Goal: Find specific page/section: Find specific page/section

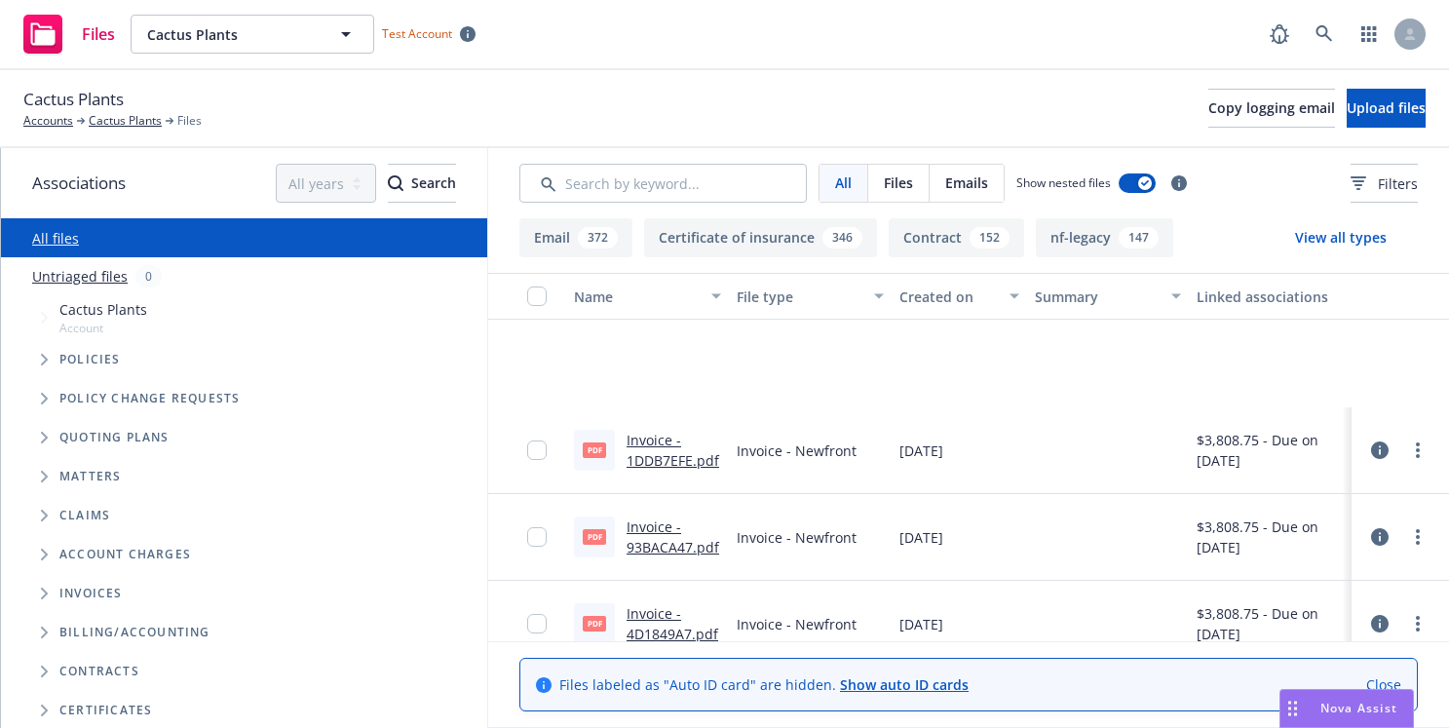
scroll to position [3496, 0]
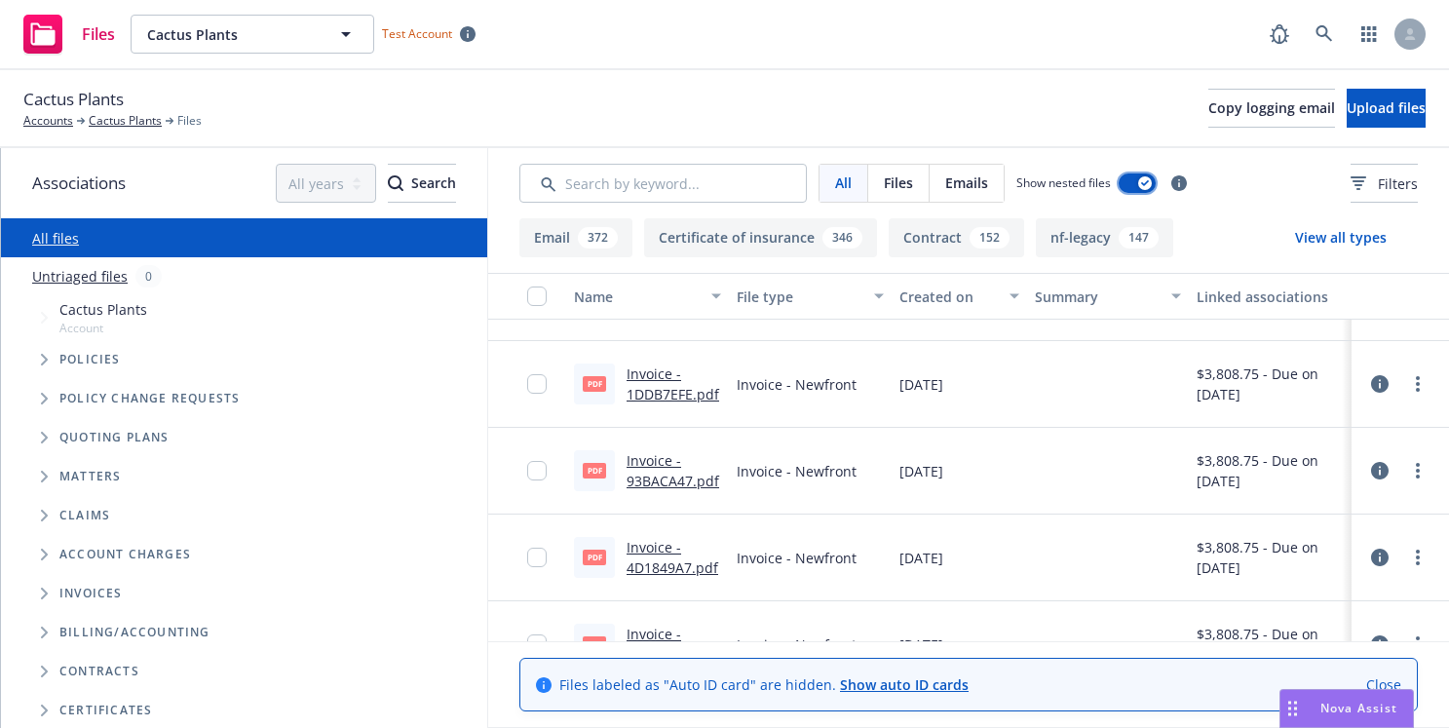
click at [1137, 173] on button "button" at bounding box center [1137, 182] width 37 height 19
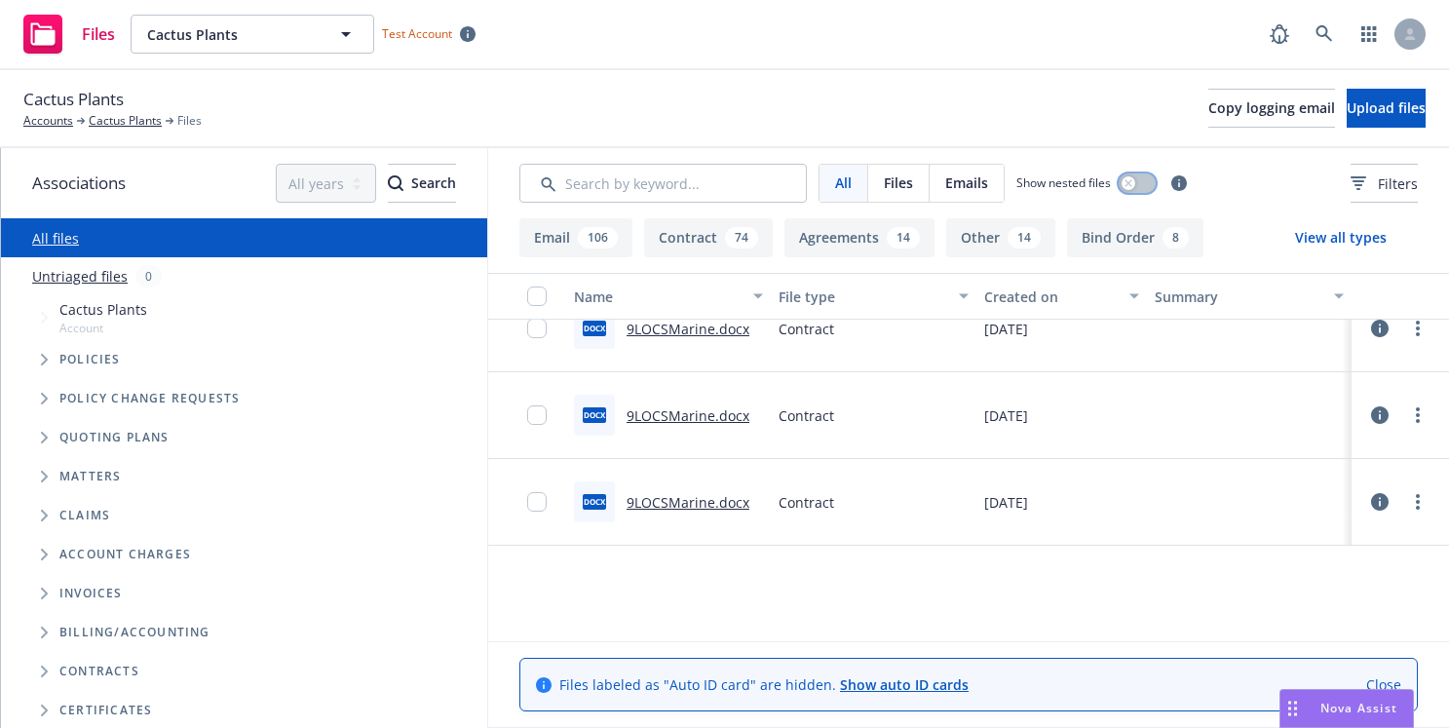
scroll to position [5326, 0]
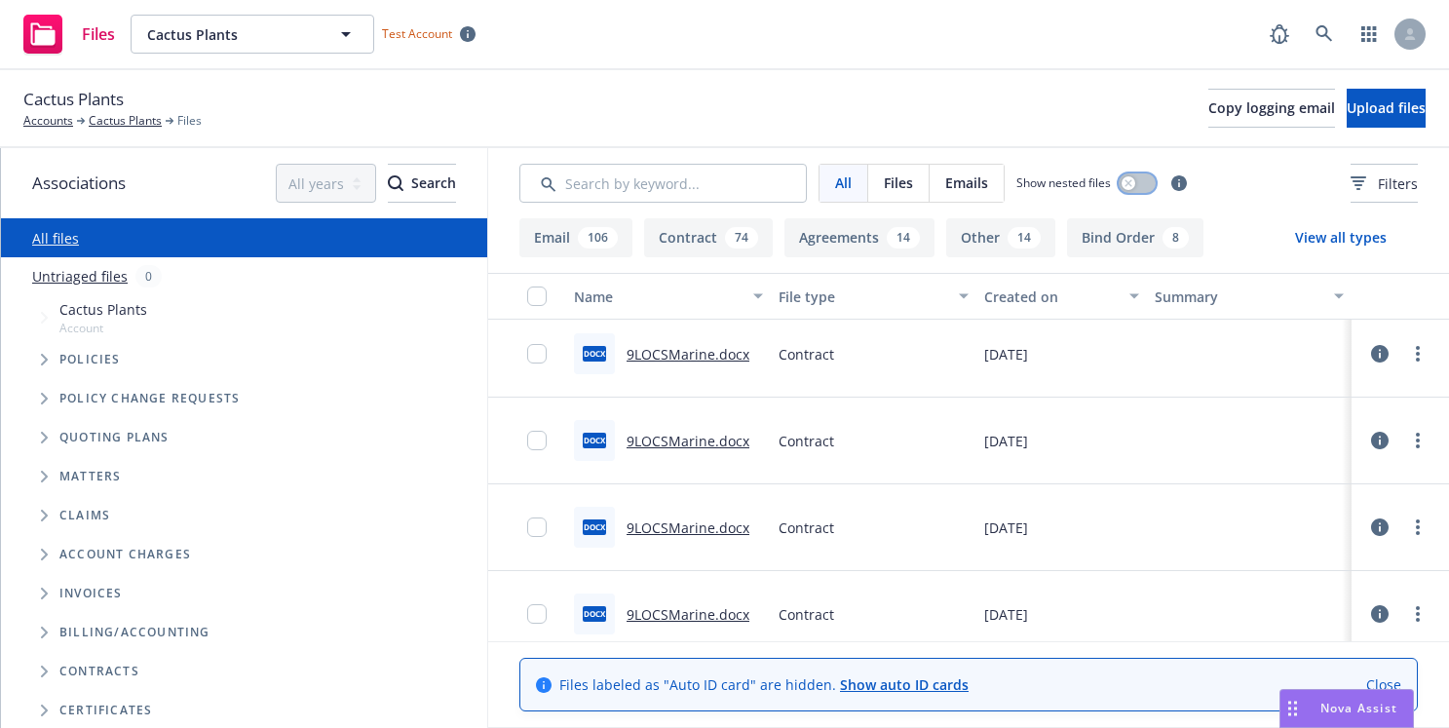
click at [1133, 173] on button "button" at bounding box center [1137, 182] width 37 height 19
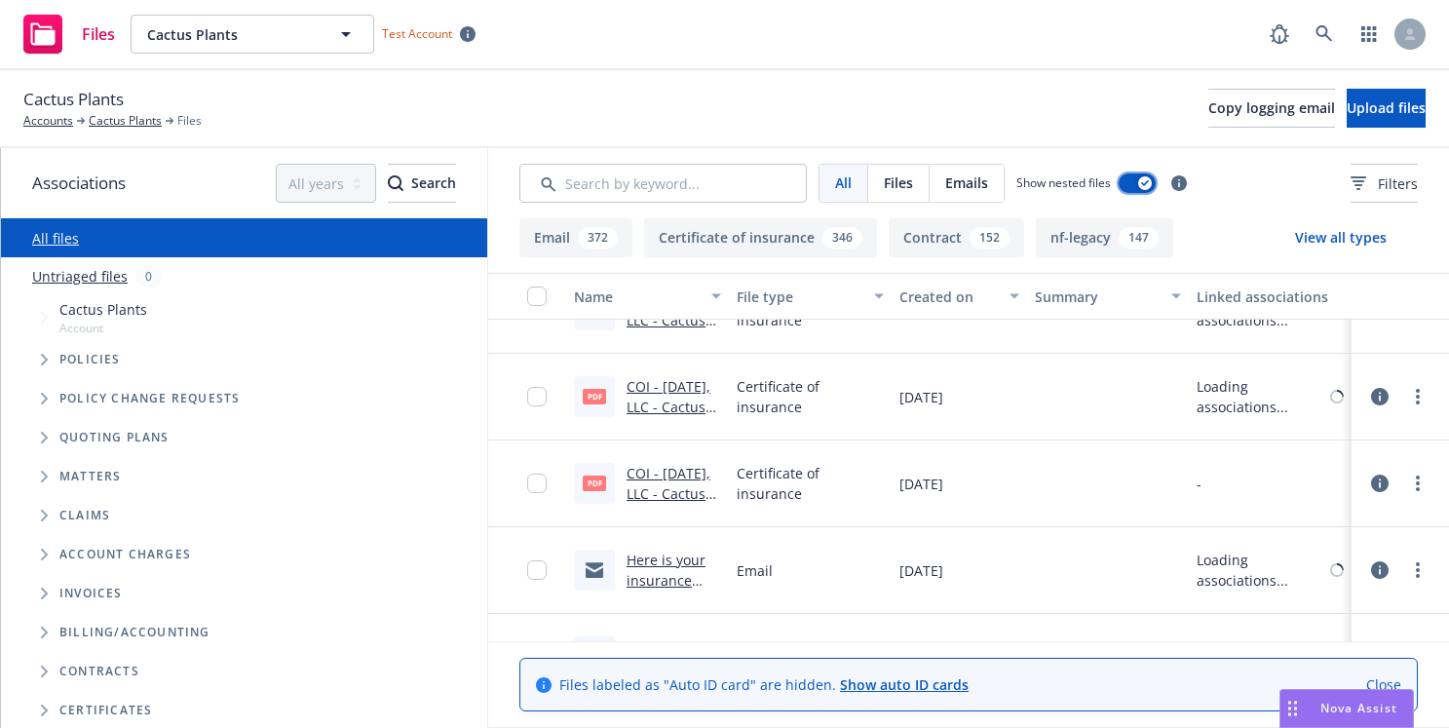
scroll to position [6569, 0]
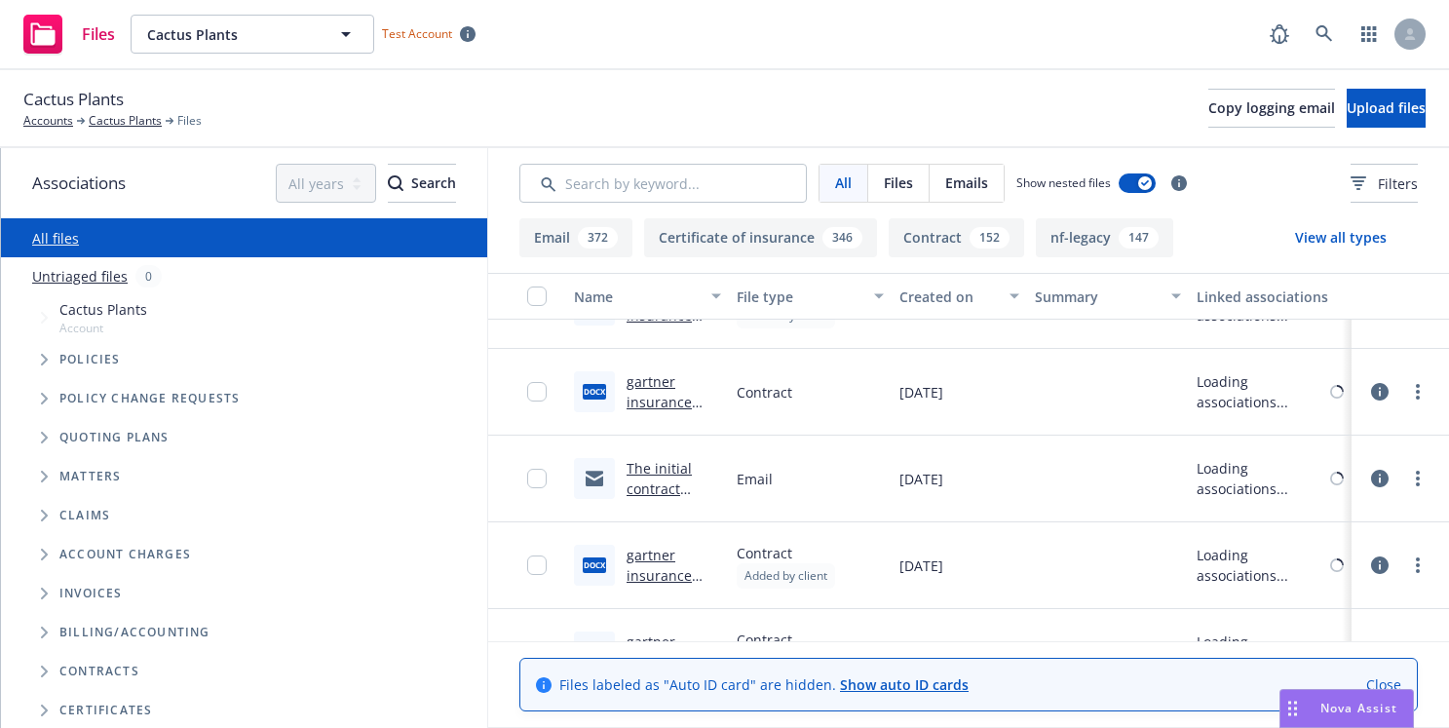
scroll to position [25980, 0]
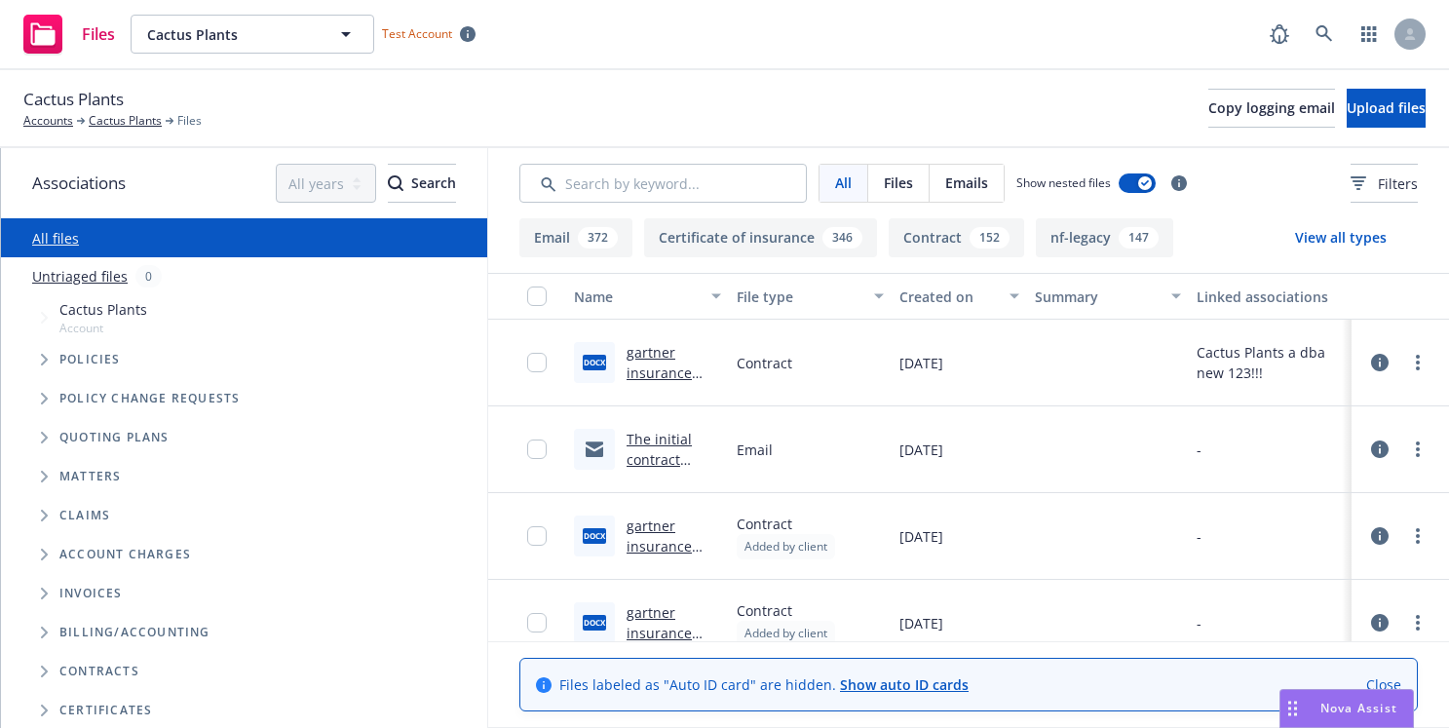
click at [577, 241] on button "Email 372" at bounding box center [575, 237] width 113 height 39
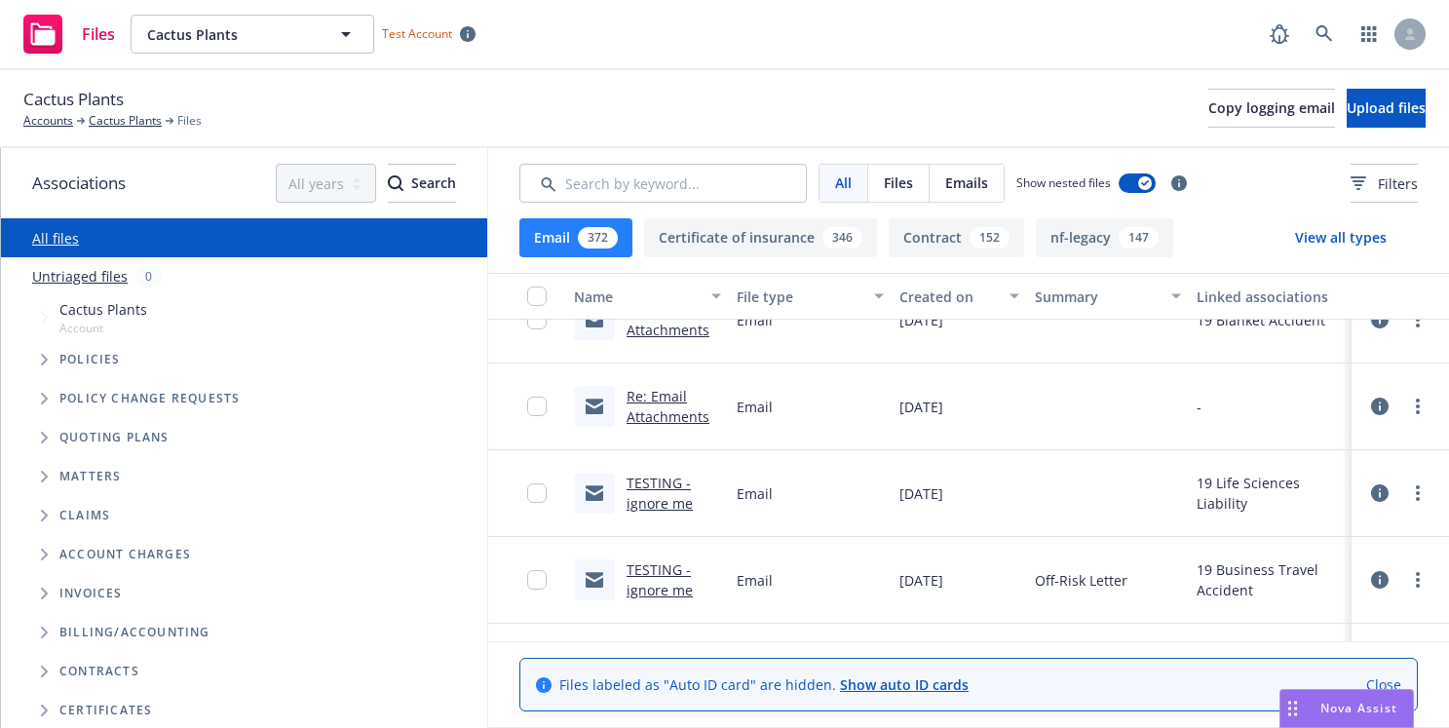
scroll to position [31483, 0]
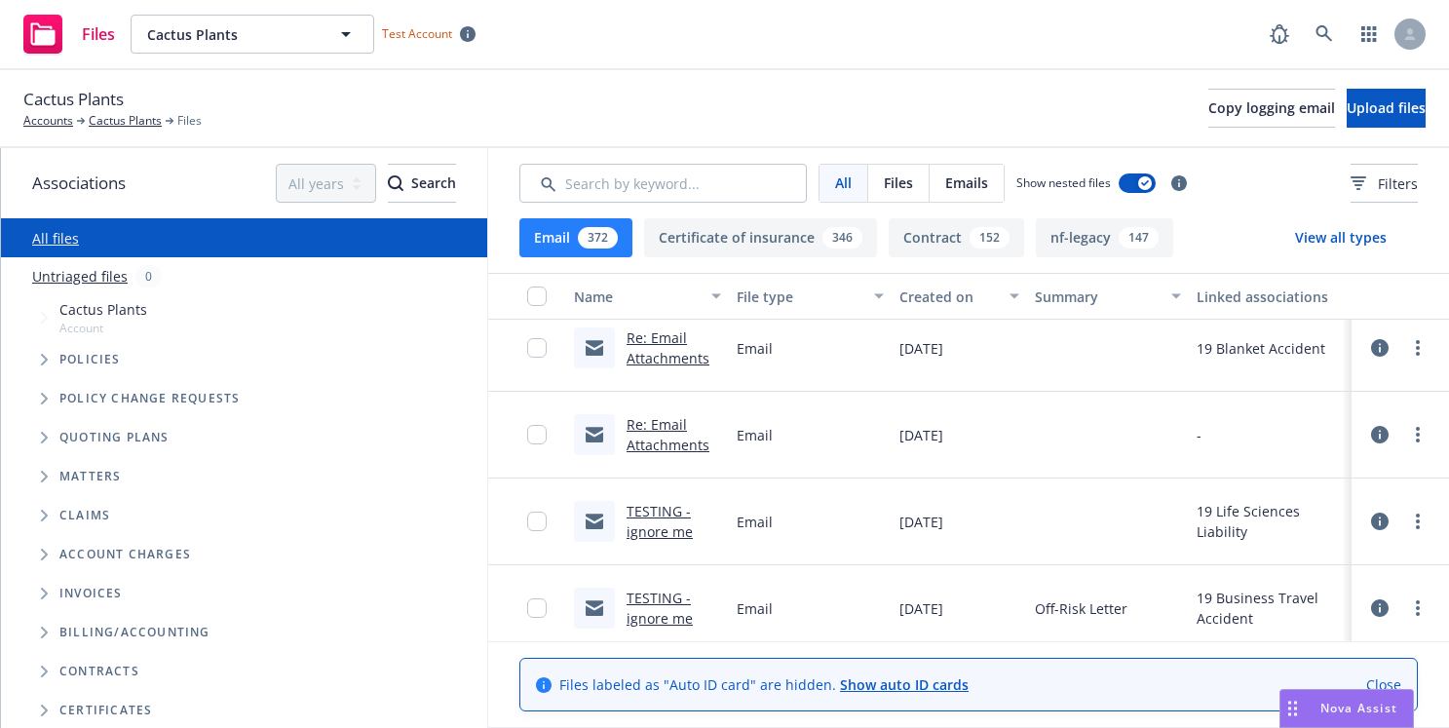
click at [1391, 677] on link "Close" at bounding box center [1383, 684] width 35 height 20
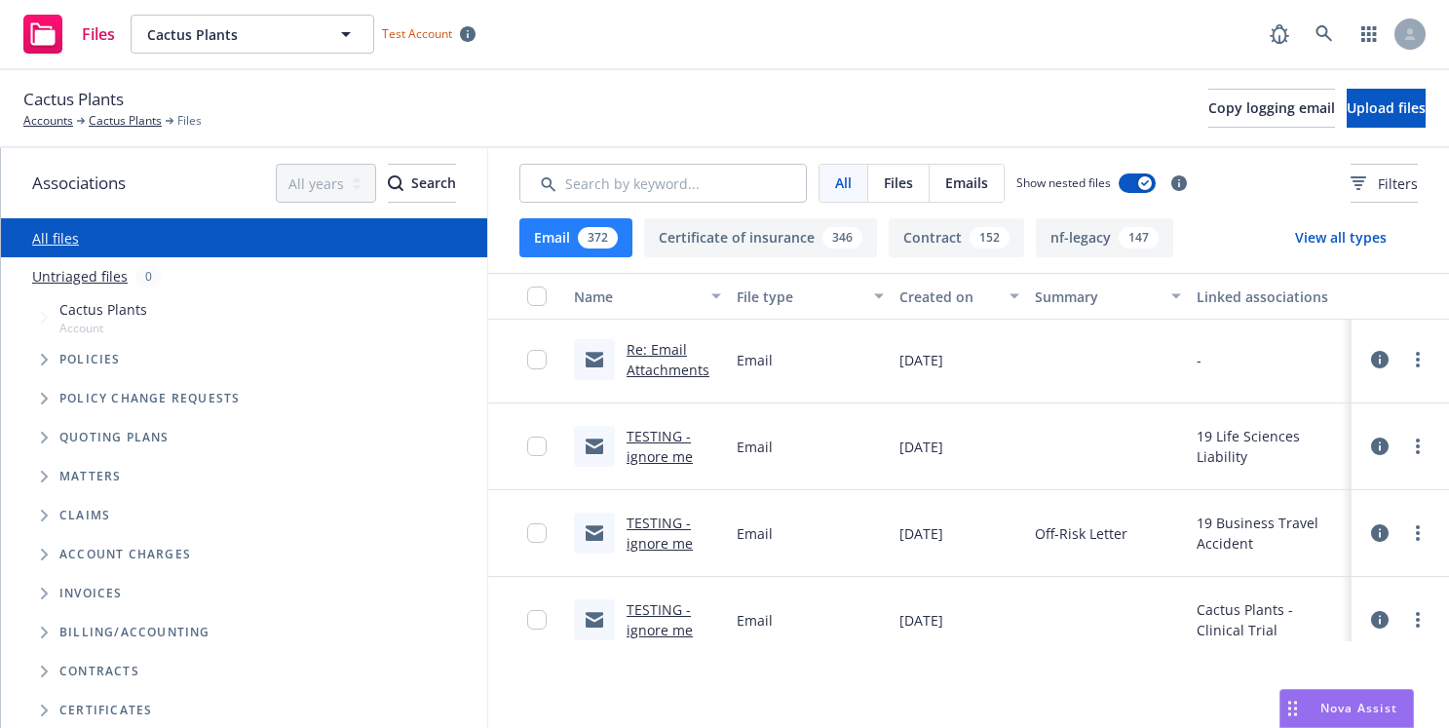
scroll to position [31579, 0]
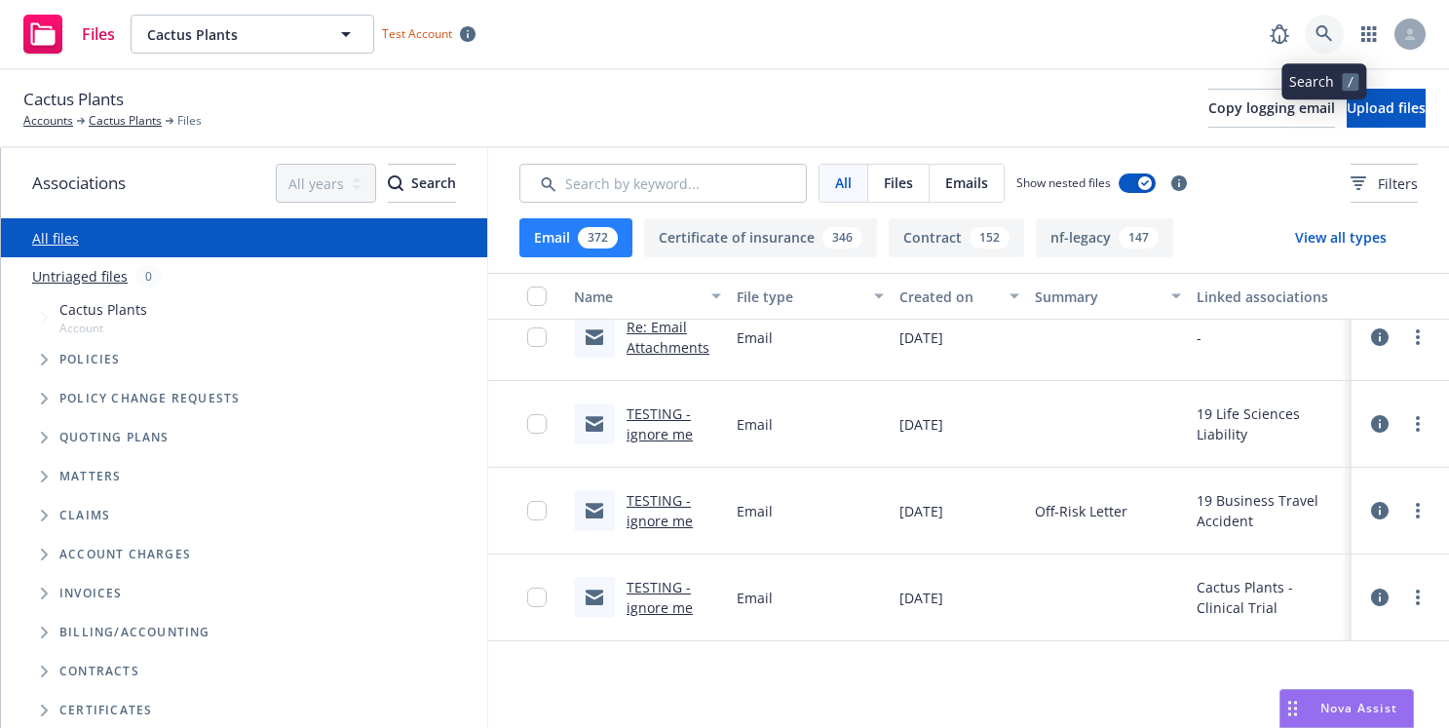
click at [1313, 49] on link at bounding box center [1324, 34] width 39 height 39
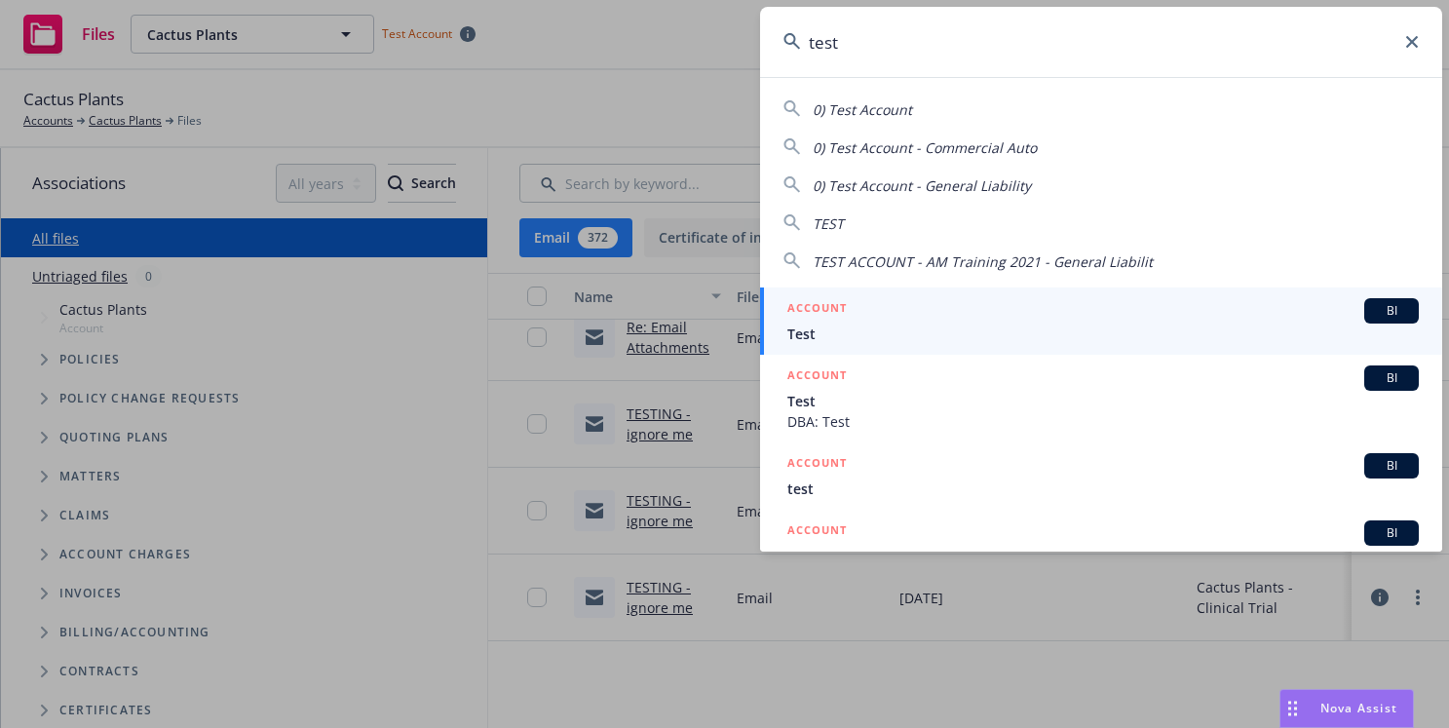
type input "test"
click at [1043, 350] on link "ACCOUNT BI Test" at bounding box center [1101, 320] width 682 height 67
